Goal: Navigation & Orientation: Find specific page/section

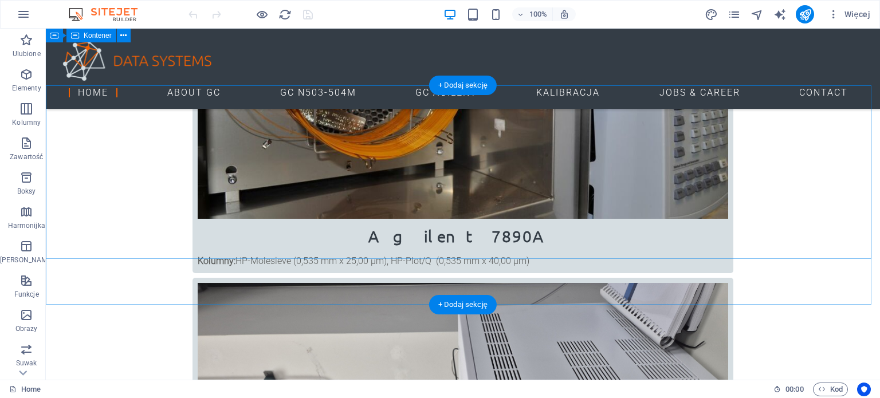
scroll to position [578, 0]
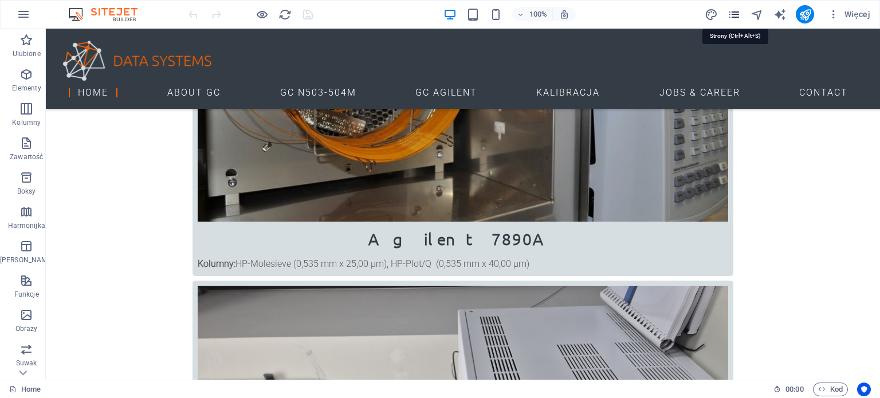
click at [734, 10] on icon "pages" at bounding box center [734, 14] width 13 height 13
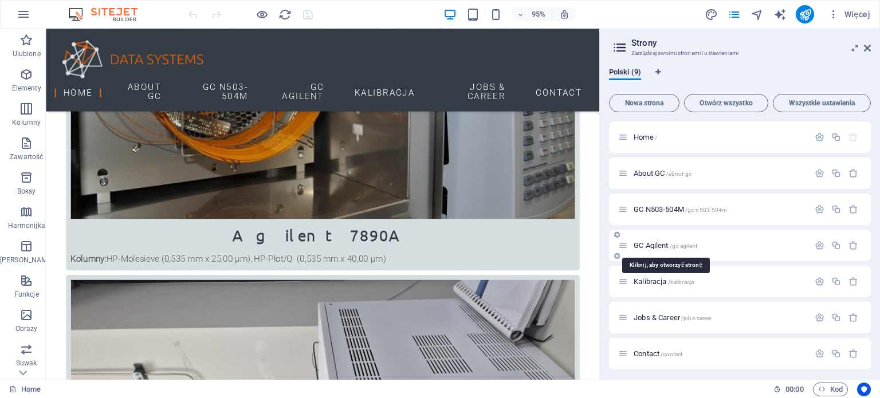
click at [650, 243] on span "GC Agilent /gc-agilent" at bounding box center [666, 245] width 64 height 9
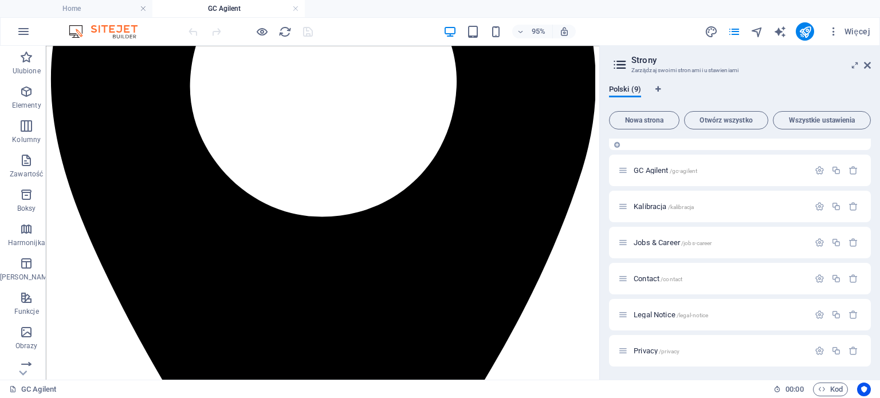
scroll to position [0, 0]
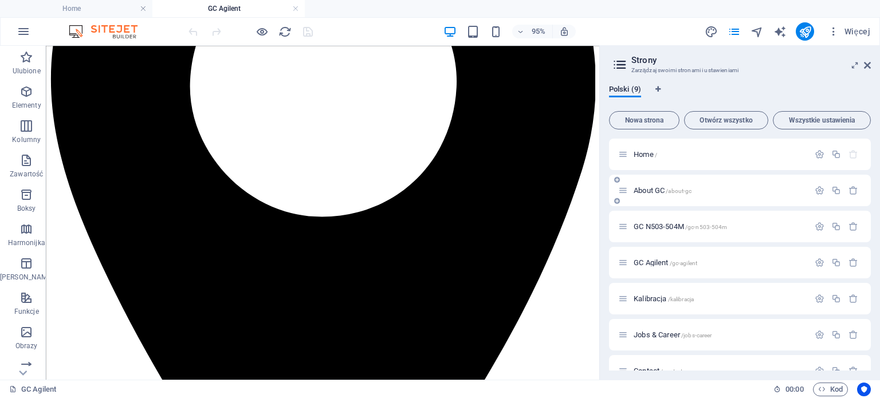
click at [653, 187] on span "About GC /about-gc" at bounding box center [663, 190] width 58 height 9
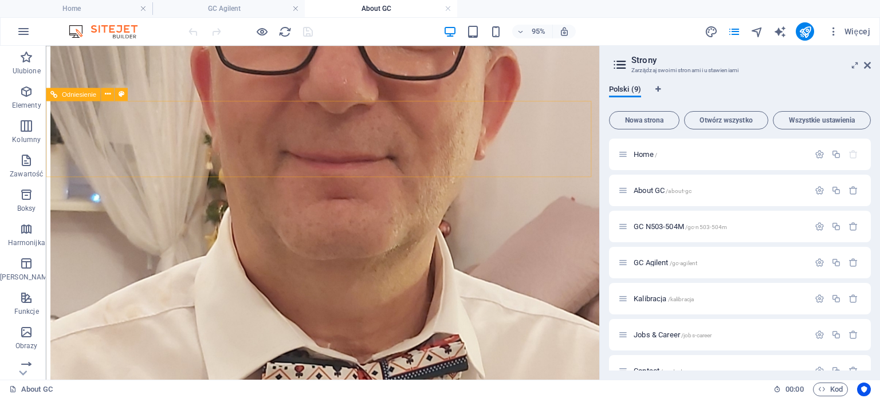
scroll to position [4213, 0]
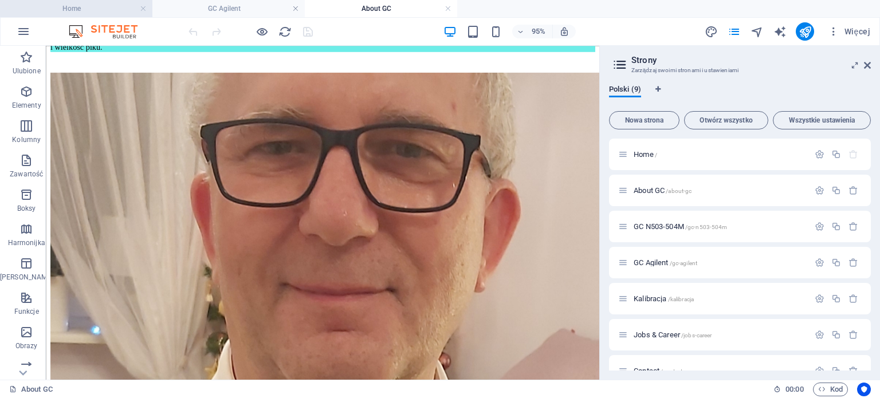
click at [69, 8] on h4 "Home" at bounding box center [76, 8] width 152 height 13
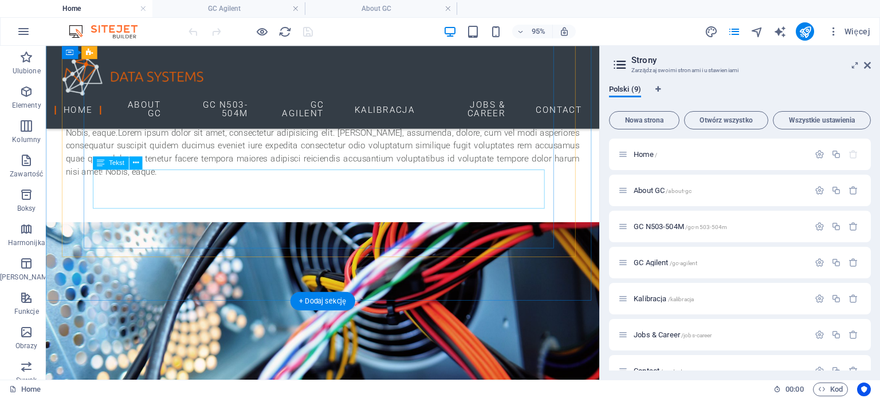
scroll to position [1909, 0]
